Goal: Navigation & Orientation: Understand site structure

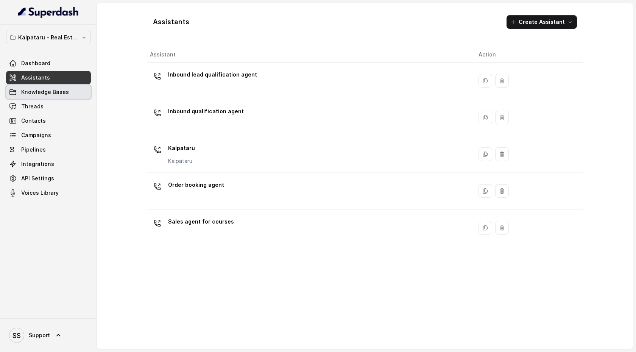
click at [70, 97] on link "Knowledge Bases" at bounding box center [48, 92] width 85 height 14
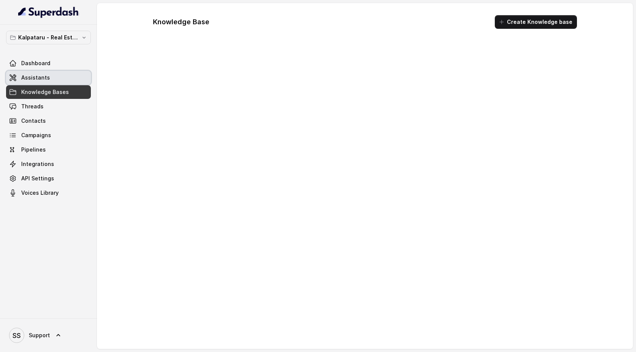
click at [71, 75] on link "Assistants" at bounding box center [48, 78] width 85 height 14
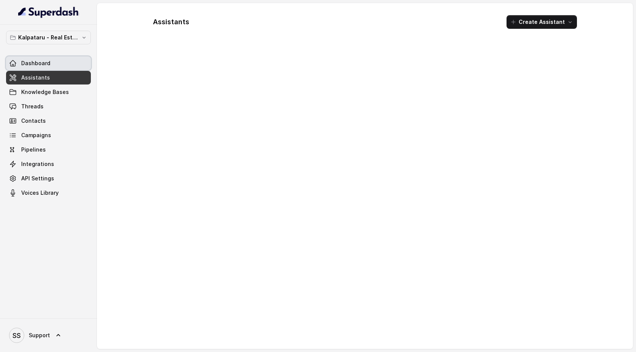
click at [71, 67] on link "Dashboard" at bounding box center [48, 63] width 85 height 14
